Goal: Information Seeking & Learning: Check status

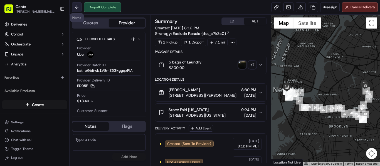
click at [75, 6] on button at bounding box center [77, 7] width 10 height 10
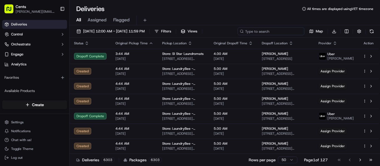
click at [285, 33] on input at bounding box center [270, 32] width 67 height 8
paste input "[PERSON_NAME]"
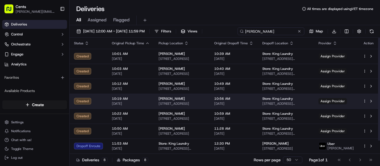
scroll to position [15, 0]
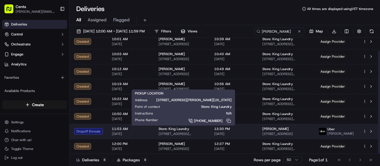
click at [177, 133] on span "[STREET_ADDRESS][PERSON_NAME][US_STATE]" at bounding box center [181, 134] width 47 height 4
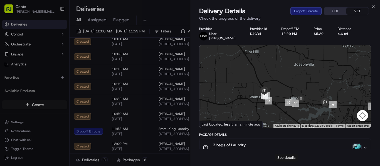
click at [289, 157] on button "See details" at bounding box center [286, 158] width 23 height 8
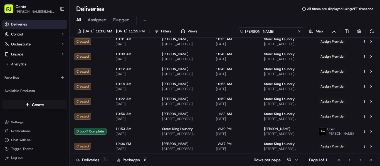
click at [283, 34] on input "[PERSON_NAME]" at bounding box center [270, 32] width 67 height 8
paste input "23438"
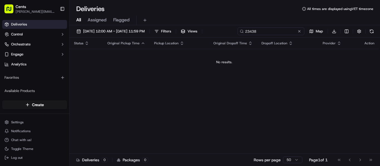
click at [267, 29] on input "23438" at bounding box center [270, 32] width 67 height 8
paste input "[PERSON_NAME]"
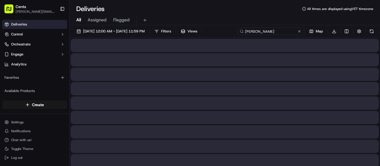
type input "[PERSON_NAME]"
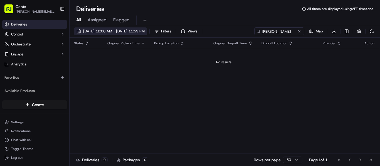
click at [119, 33] on span "[DATE] 12:00 AM - [DATE] 11:59 PM" at bounding box center [113, 31] width 61 height 5
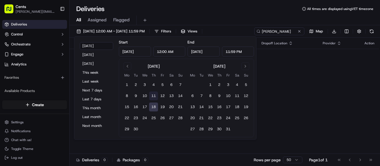
click at [153, 95] on button "11" at bounding box center [153, 96] width 9 height 9
type input "[DATE]"
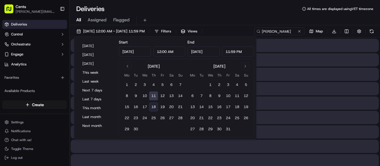
click at [154, 105] on button "18" at bounding box center [153, 107] width 9 height 9
type input "[DATE]"
click at [272, 15] on div "All Assigned Flagged" at bounding box center [224, 19] width 310 height 12
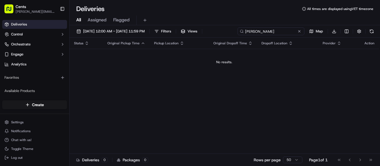
click at [274, 31] on input "[PERSON_NAME]" at bounding box center [270, 32] width 67 height 8
paste input "[PERSON_NAME]"
type input "[PERSON_NAME]"
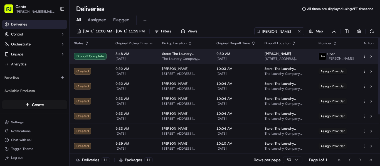
click at [147, 55] on span "8:48 AM" at bounding box center [134, 54] width 38 height 4
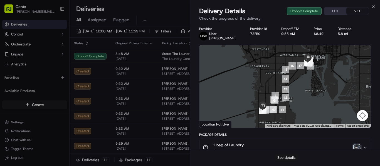
click at [289, 160] on button "See details" at bounding box center [286, 158] width 23 height 8
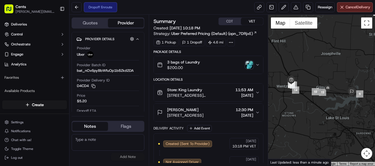
click at [260, 60] on button "3 bags of Laundry $200.00" at bounding box center [208, 65] width 109 height 18
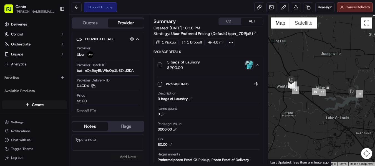
click at [251, 65] on img "button" at bounding box center [250, 65] width 8 height 8
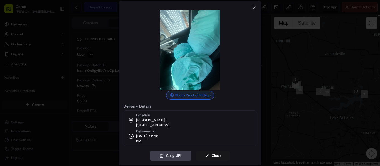
click at [288, 50] on div at bounding box center [190, 83] width 380 height 166
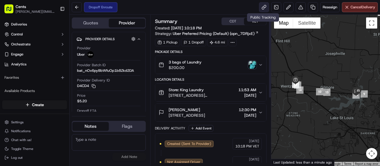
click at [265, 8] on link at bounding box center [264, 7] width 10 height 10
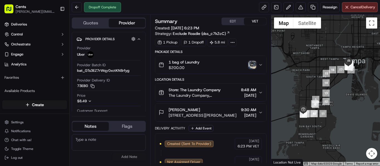
click at [252, 63] on img "button" at bounding box center [252, 65] width 8 height 8
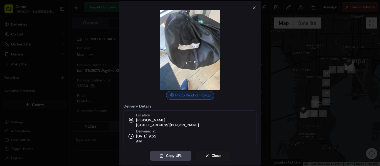
click at [299, 66] on div at bounding box center [190, 83] width 380 height 166
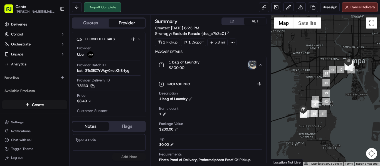
click at [251, 63] on img "button" at bounding box center [252, 65] width 8 height 8
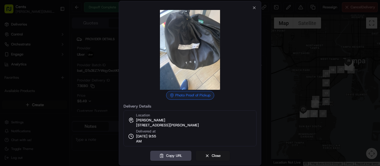
click at [290, 113] on div at bounding box center [190, 83] width 380 height 166
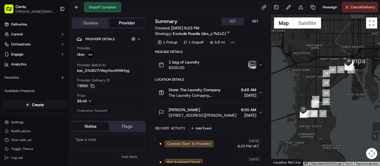
click at [250, 64] on img "button" at bounding box center [252, 65] width 8 height 8
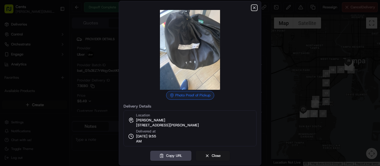
click at [252, 8] on icon "button" at bounding box center [254, 8] width 4 height 4
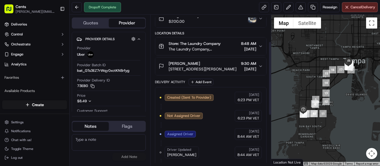
scroll to position [56, 0]
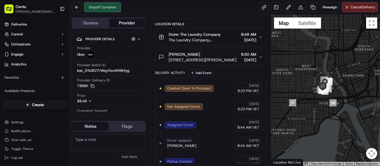
drag, startPoint x: 350, startPoint y: 61, endPoint x: 342, endPoint y: 123, distance: 61.6
click at [342, 123] on div at bounding box center [325, 90] width 109 height 151
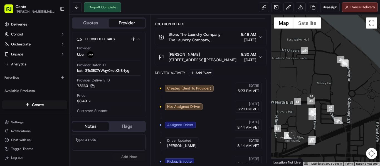
drag, startPoint x: 351, startPoint y: 129, endPoint x: 318, endPoint y: 58, distance: 78.2
click at [318, 58] on div at bounding box center [325, 90] width 109 height 151
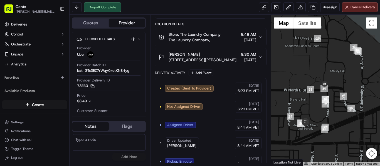
drag, startPoint x: 316, startPoint y: 119, endPoint x: 325, endPoint y: 112, distance: 12.1
click at [325, 112] on div at bounding box center [325, 90] width 109 height 151
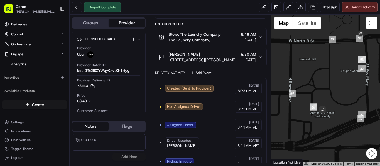
drag, startPoint x: 286, startPoint y: 144, endPoint x: 318, endPoint y: 97, distance: 57.3
click at [318, 97] on div at bounding box center [325, 90] width 109 height 151
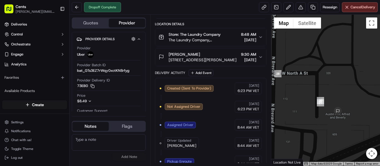
drag, startPoint x: 332, startPoint y: 112, endPoint x: 342, endPoint y: 100, distance: 16.0
click at [342, 100] on div at bounding box center [325, 90] width 109 height 151
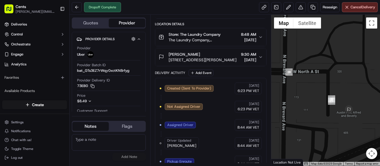
drag, startPoint x: 329, startPoint y: 99, endPoint x: 341, endPoint y: 97, distance: 12.6
click at [341, 97] on div at bounding box center [325, 90] width 109 height 151
drag, startPoint x: 168, startPoint y: 60, endPoint x: 229, endPoint y: 60, distance: 61.4
click at [229, 60] on div "Emma Beige 110 UT Poe Parkway, Tampa, FL 33606, US" at bounding box center [197, 57] width 78 height 11
copy span "110 UT Poe Parkway, Tampa, FL"
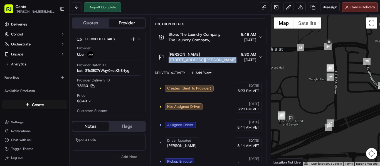
drag, startPoint x: 358, startPoint y: 74, endPoint x: 309, endPoint y: 107, distance: 58.1
click at [309, 107] on div at bounding box center [325, 90] width 109 height 151
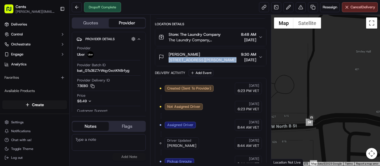
drag, startPoint x: 345, startPoint y: 56, endPoint x: 333, endPoint y: 141, distance: 85.5
click at [333, 141] on div at bounding box center [325, 90] width 109 height 151
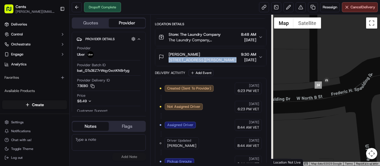
drag, startPoint x: 317, startPoint y: 118, endPoint x: 343, endPoint y: 122, distance: 26.1
click at [343, 122] on div at bounding box center [325, 90] width 109 height 151
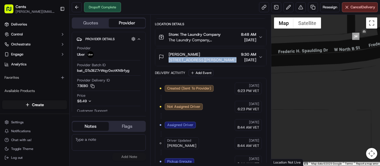
drag, startPoint x: 315, startPoint y: 144, endPoint x: 356, endPoint y: 60, distance: 93.6
click at [356, 60] on div at bounding box center [325, 90] width 109 height 151
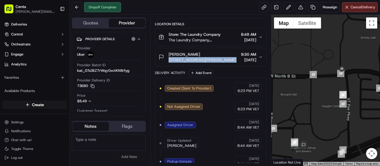
drag, startPoint x: 352, startPoint y: 124, endPoint x: 350, endPoint y: 106, distance: 18.2
click at [350, 106] on div at bounding box center [325, 90] width 109 height 151
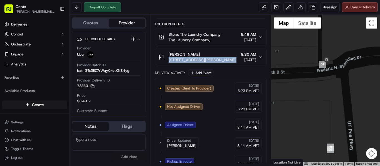
drag, startPoint x: 327, startPoint y: 76, endPoint x: 334, endPoint y: 81, distance: 8.5
click at [334, 81] on div at bounding box center [325, 90] width 109 height 151
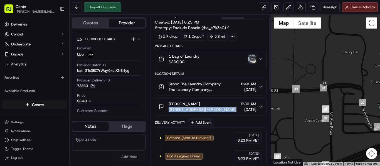
scroll to position [0, 0]
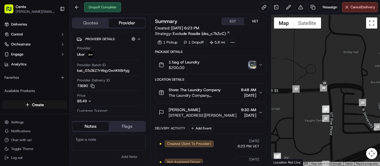
click at [253, 69] on div "1 bag of Laundry $200.00" at bounding box center [208, 64] width 100 height 11
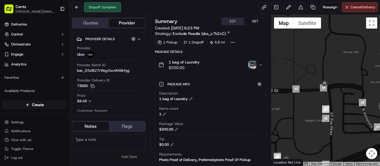
click at [253, 65] on img "button" at bounding box center [252, 65] width 8 height 8
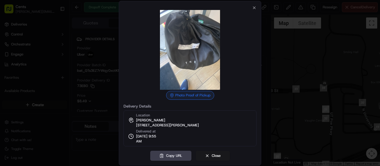
click at [190, 48] on img at bounding box center [190, 50] width 80 height 80
click at [255, 7] on icon "button" at bounding box center [254, 8] width 2 height 2
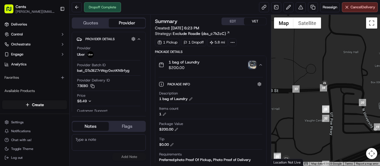
click at [225, 64] on div "1 bag of Laundry $200.00" at bounding box center [208, 64] width 100 height 11
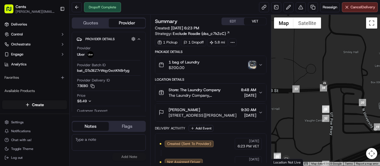
click at [261, 65] on icon "button" at bounding box center [260, 65] width 4 height 4
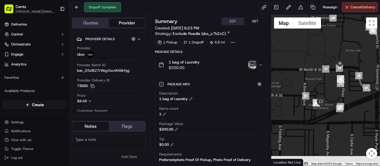
drag, startPoint x: 326, startPoint y: 132, endPoint x: 337, endPoint y: 99, distance: 35.2
click at [337, 99] on div at bounding box center [325, 90] width 109 height 151
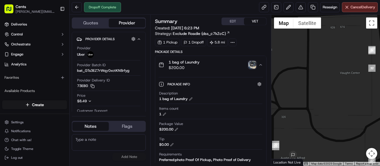
drag, startPoint x: 330, startPoint y: 95, endPoint x: 338, endPoint y: 116, distance: 22.4
click at [338, 118] on div at bounding box center [325, 90] width 109 height 151
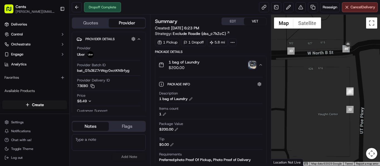
drag, startPoint x: 345, startPoint y: 83, endPoint x: 257, endPoint y: 78, distance: 87.7
click at [321, 97] on div at bounding box center [325, 90] width 109 height 151
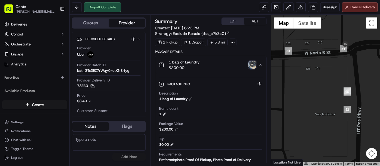
click at [250, 65] on img "button" at bounding box center [252, 65] width 8 height 8
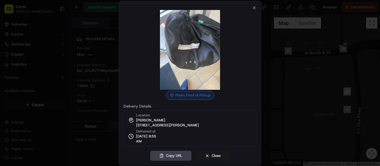
click at [316, 72] on div at bounding box center [190, 83] width 380 height 166
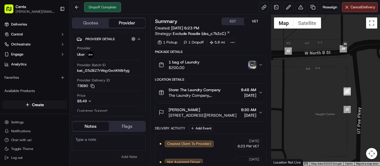
click at [254, 65] on img "button" at bounding box center [252, 65] width 8 height 8
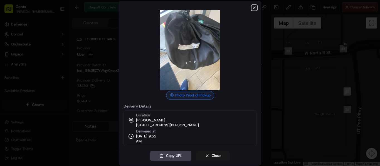
click at [253, 8] on icon "button" at bounding box center [254, 8] width 2 height 2
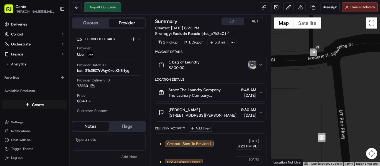
drag, startPoint x: 336, startPoint y: 73, endPoint x: 301, endPoint y: 113, distance: 53.0
click at [301, 113] on div at bounding box center [325, 90] width 109 height 151
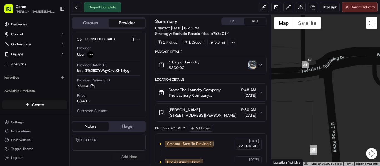
drag, startPoint x: 338, startPoint y: 64, endPoint x: 329, endPoint y: 78, distance: 16.3
click at [329, 78] on div at bounding box center [325, 90] width 109 height 151
click at [251, 66] on img "button" at bounding box center [252, 65] width 8 height 8
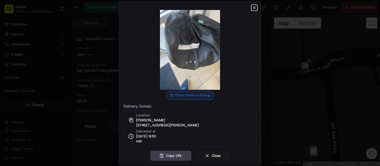
click at [255, 6] on icon "button" at bounding box center [254, 8] width 4 height 4
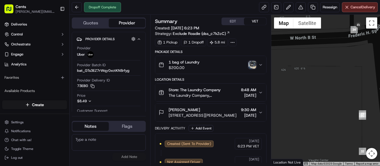
drag, startPoint x: 348, startPoint y: 62, endPoint x: 353, endPoint y: 57, distance: 7.3
click at [353, 57] on div at bounding box center [325, 90] width 109 height 151
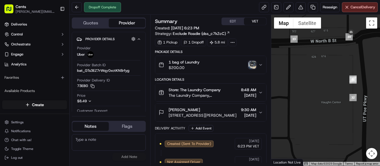
drag, startPoint x: 364, startPoint y: 68, endPoint x: 365, endPoint y: 54, distance: 14.2
click at [365, 54] on div at bounding box center [325, 90] width 109 height 151
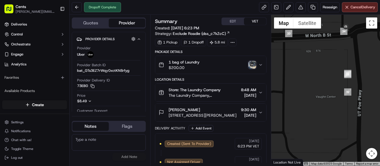
drag, startPoint x: 339, startPoint y: 67, endPoint x: 343, endPoint y: 66, distance: 3.8
click at [310, 87] on div at bounding box center [325, 90] width 109 height 151
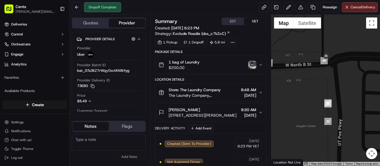
drag, startPoint x: 350, startPoint y: 60, endPoint x: 331, endPoint y: 92, distance: 36.8
click at [331, 92] on div at bounding box center [325, 90] width 109 height 151
click at [260, 59] on button "1 bag of Laundry $200.00" at bounding box center [210, 65] width 111 height 18
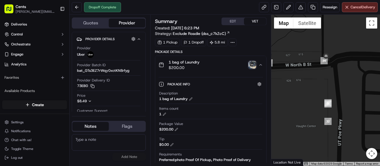
click at [250, 64] on img "button" at bounding box center [252, 65] width 8 height 8
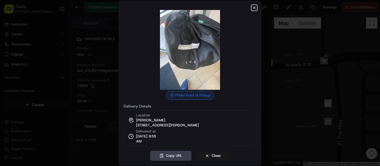
click at [254, 8] on icon "button" at bounding box center [254, 8] width 2 height 2
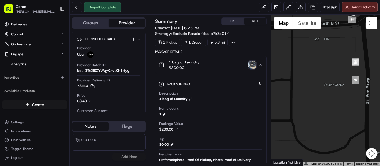
drag, startPoint x: 317, startPoint y: 109, endPoint x: 347, endPoint y: 64, distance: 54.0
click at [347, 64] on div at bounding box center [325, 90] width 109 height 151
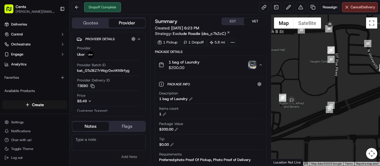
drag, startPoint x: 335, startPoint y: 92, endPoint x: 322, endPoint y: 73, distance: 23.1
click at [322, 73] on div at bounding box center [325, 90] width 109 height 151
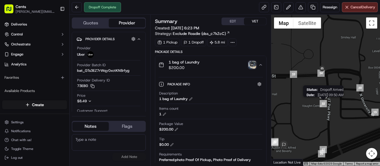
drag, startPoint x: 331, startPoint y: 59, endPoint x: 324, endPoint y: 105, distance: 46.2
click at [324, 105] on img "32" at bounding box center [322, 103] width 7 height 7
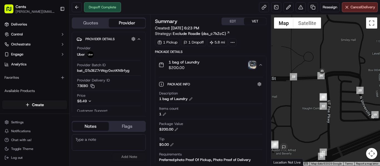
click at [260, 66] on icon "button" at bounding box center [260, 65] width 4 height 4
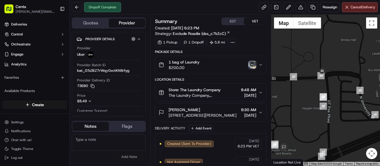
click at [260, 66] on icon "button" at bounding box center [260, 65] width 4 height 4
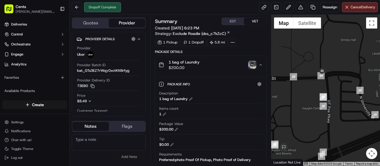
click at [251, 63] on img "button" at bounding box center [252, 65] width 8 height 8
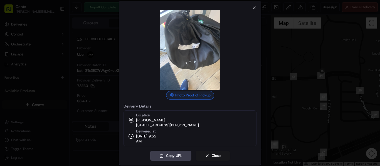
click at [294, 93] on div at bounding box center [190, 83] width 380 height 166
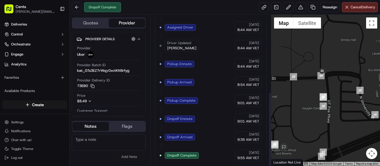
scroll to position [156, 0]
